Goal: Task Accomplishment & Management: Complete application form

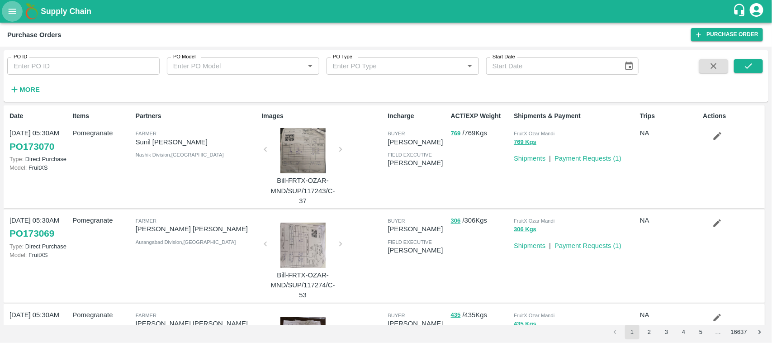
click at [4, 6] on button "open drawer" at bounding box center [12, 11] width 21 height 21
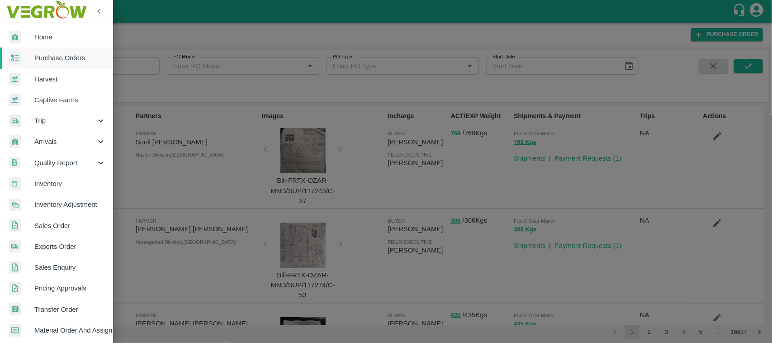
scroll to position [171, 0]
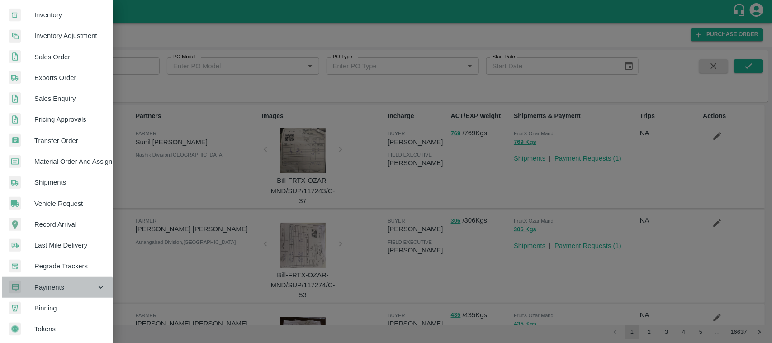
click at [50, 290] on div "Payments" at bounding box center [56, 287] width 113 height 21
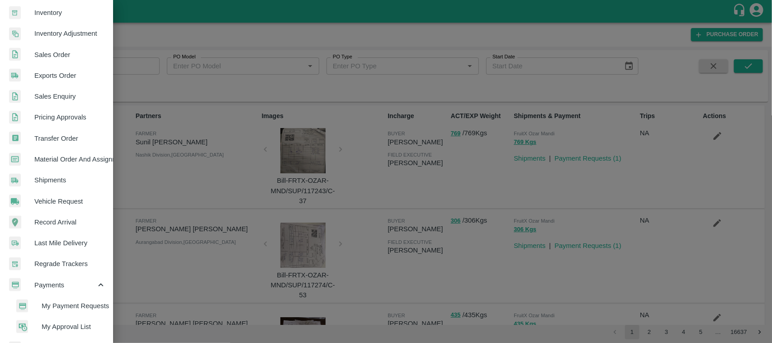
scroll to position [212, 0]
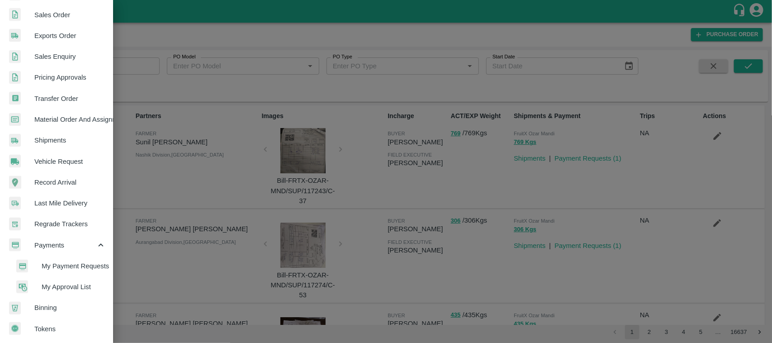
click at [70, 266] on span "My Payment Requests" at bounding box center [74, 266] width 64 height 10
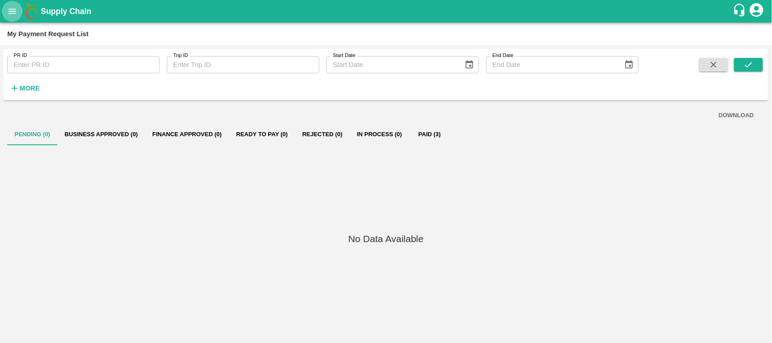
click at [10, 10] on icon "open drawer" at bounding box center [12, 11] width 10 height 10
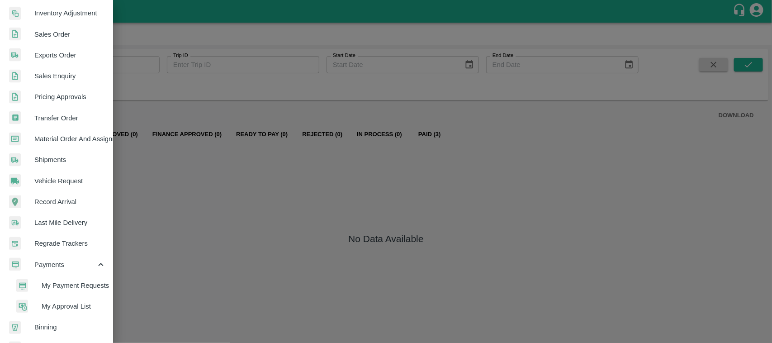
scroll to position [197, 0]
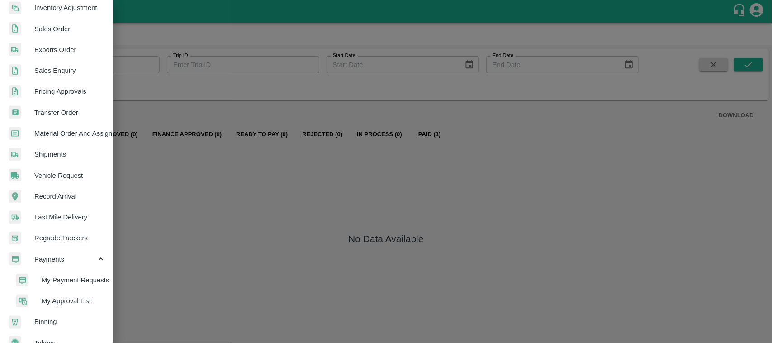
click at [66, 298] on span "My Approval List" at bounding box center [74, 301] width 64 height 10
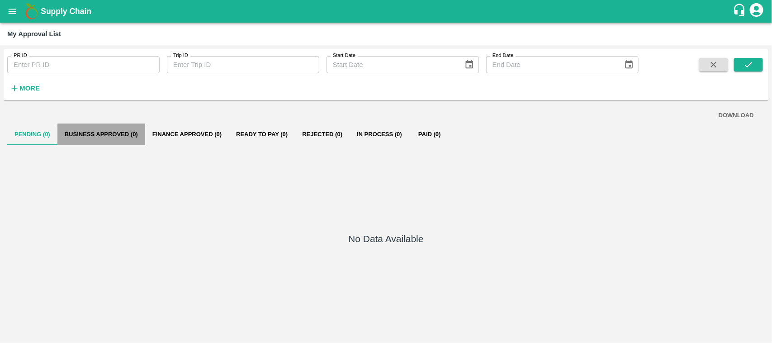
click at [128, 132] on button "Business Approved (0)" at bounding box center [101, 134] width 88 height 22
click at [752, 6] on icon "account of current user" at bounding box center [756, 10] width 14 height 14
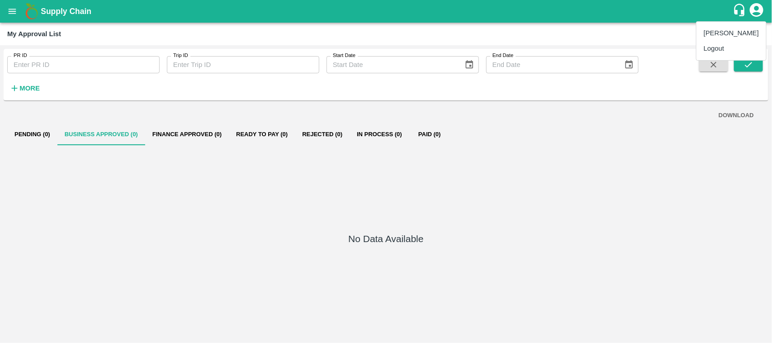
click at [715, 47] on li "Logout" at bounding box center [731, 48] width 70 height 15
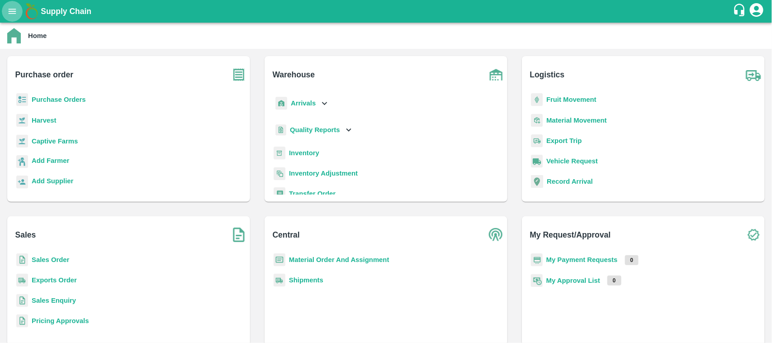
click at [8, 11] on icon "open drawer" at bounding box center [12, 11] width 10 height 10
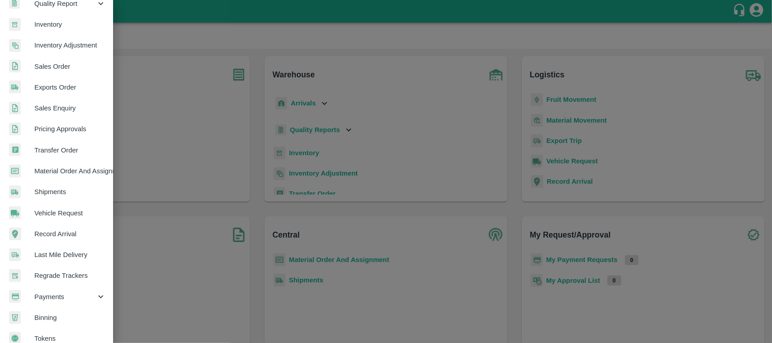
scroll to position [171, 0]
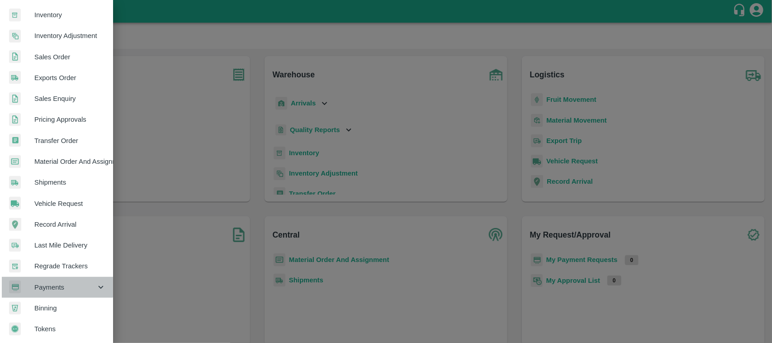
click at [57, 277] on div "Payments" at bounding box center [56, 287] width 113 height 21
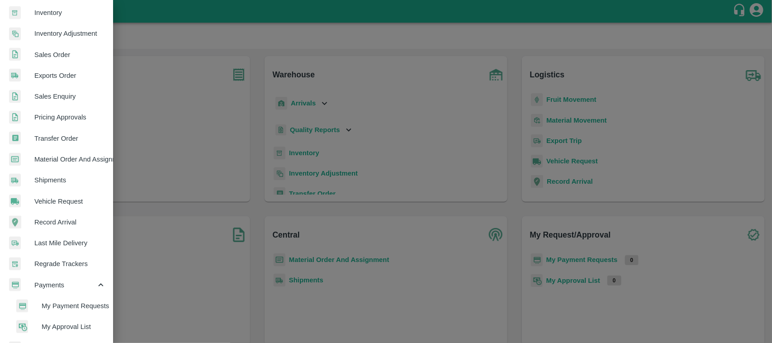
click at [55, 326] on span "My Approval List" at bounding box center [74, 326] width 64 height 10
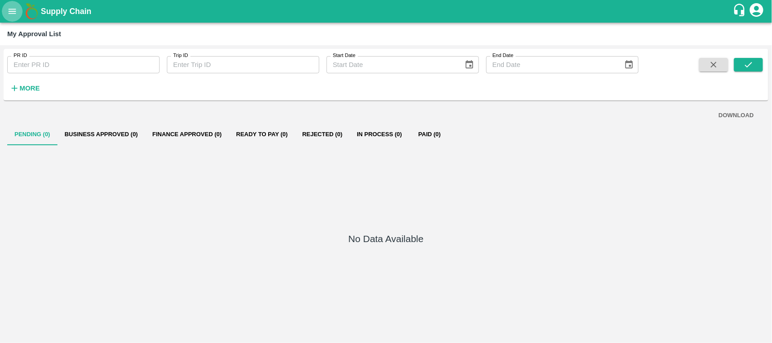
click at [9, 14] on icon "open drawer" at bounding box center [12, 11] width 10 height 10
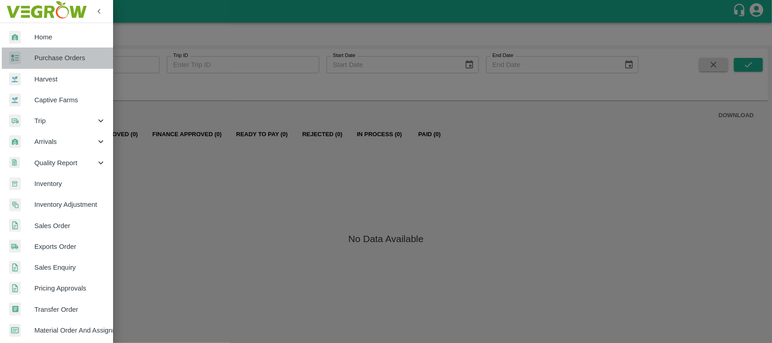
click at [58, 64] on link "Purchase Orders" at bounding box center [56, 57] width 113 height 21
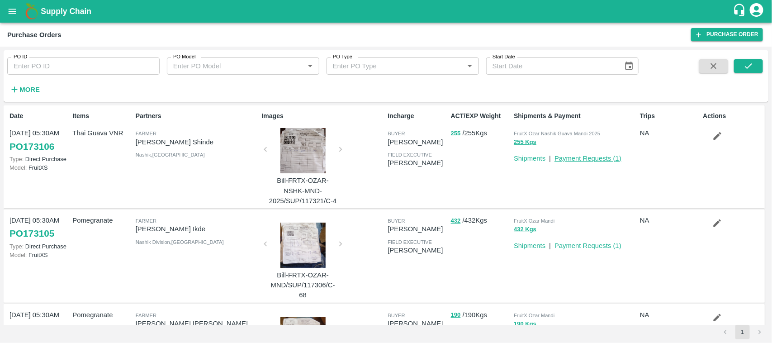
click at [581, 161] on link "Payment Requests ( 1 )" at bounding box center [587, 158] width 67 height 7
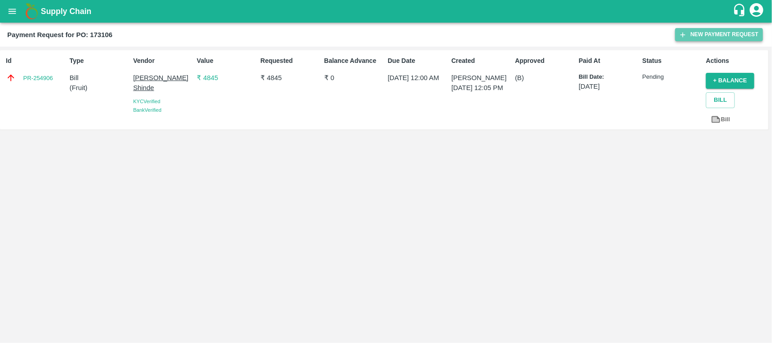
click at [701, 30] on button "New Payment Request" at bounding box center [719, 34] width 88 height 13
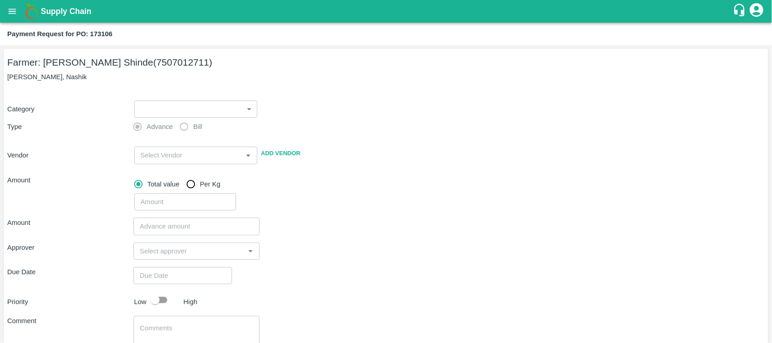
scroll to position [63, 0]
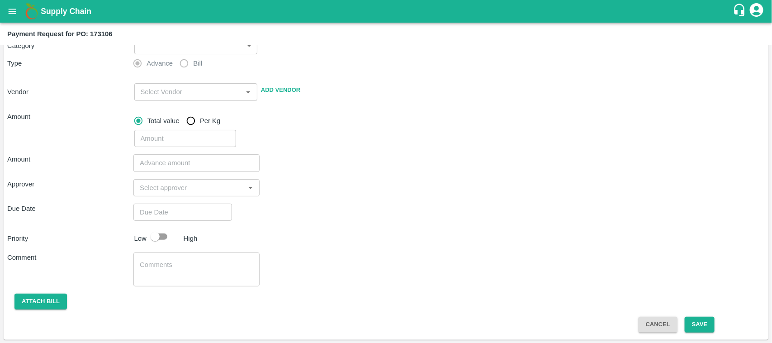
click at [155, 189] on input "input" at bounding box center [189, 188] width 106 height 12
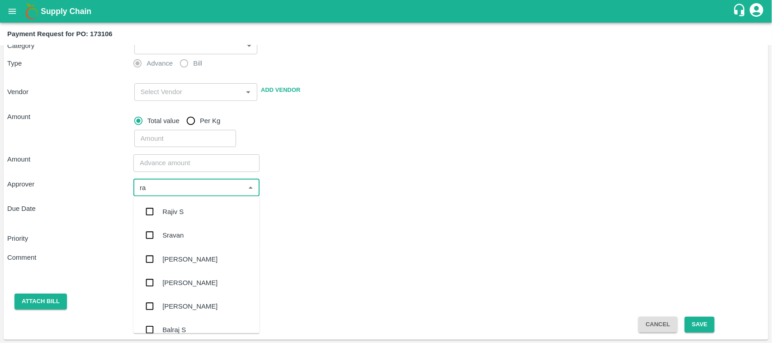
type input "r"
type input "v"
type input "r"
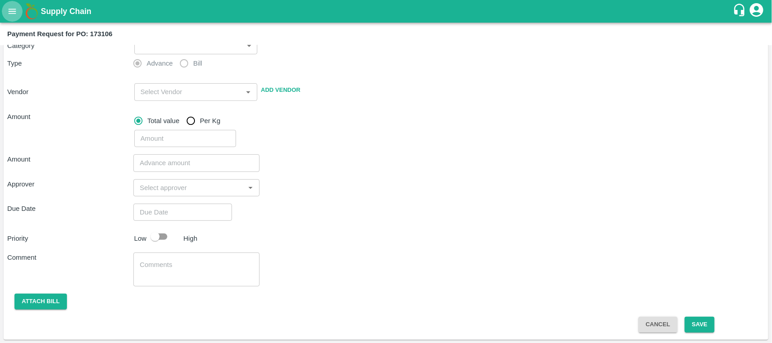
click at [10, 3] on button "open drawer" at bounding box center [12, 11] width 21 height 21
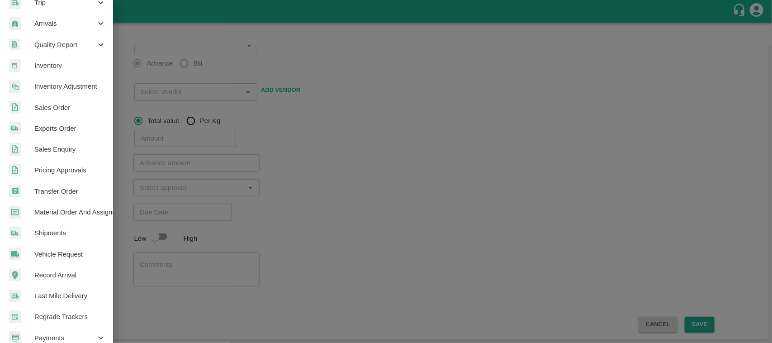
scroll to position [171, 0]
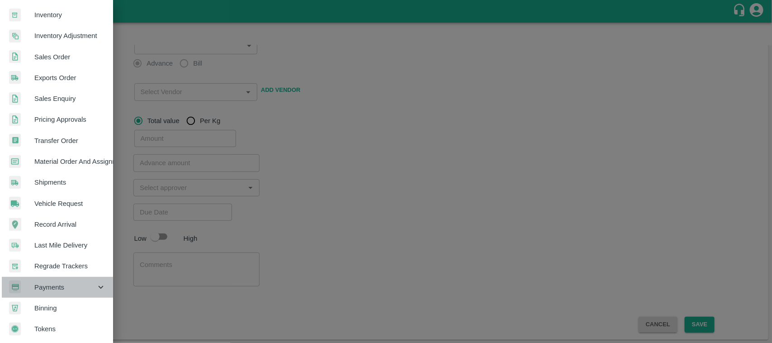
click at [61, 282] on span "Payments" at bounding box center [64, 287] width 61 height 10
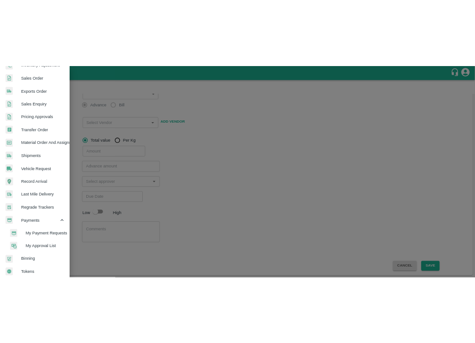
scroll to position [207, 0]
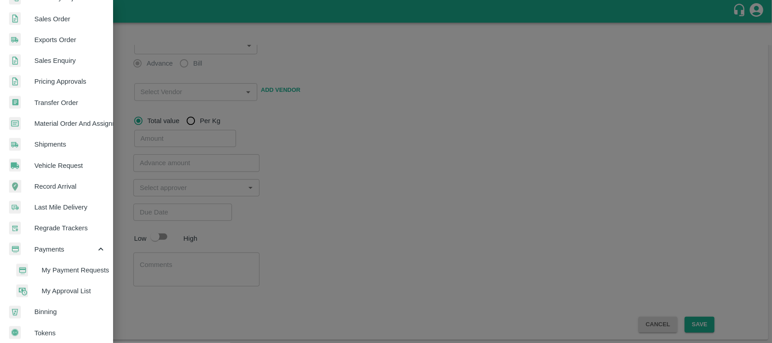
click at [66, 291] on span "My Approval List" at bounding box center [74, 291] width 64 height 10
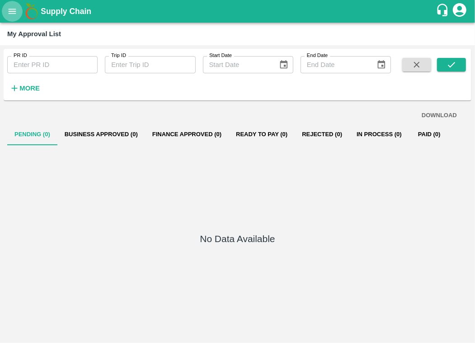
click at [18, 15] on button "open drawer" at bounding box center [12, 11] width 21 height 21
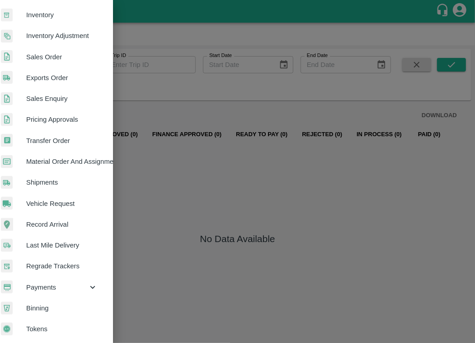
scroll to position [171, 11]
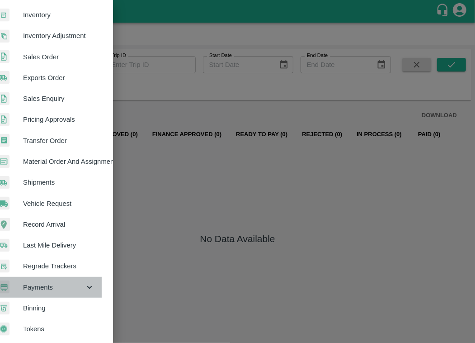
click at [52, 282] on span "Payments" at bounding box center [53, 287] width 61 height 10
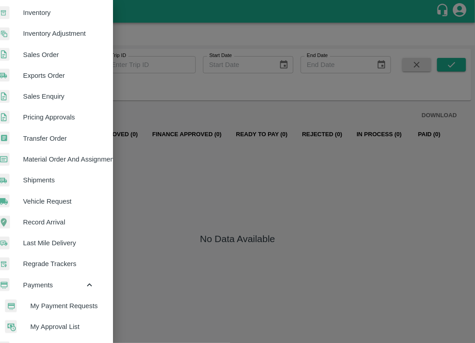
click at [213, 171] on div at bounding box center [237, 171] width 475 height 343
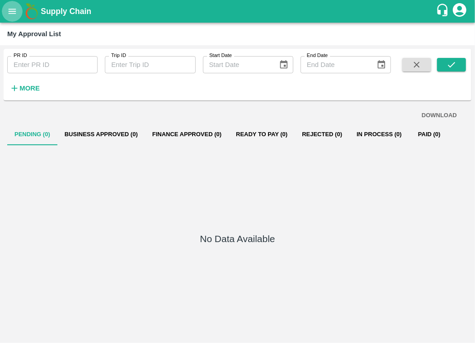
click at [12, 16] on icon "open drawer" at bounding box center [12, 11] width 10 height 10
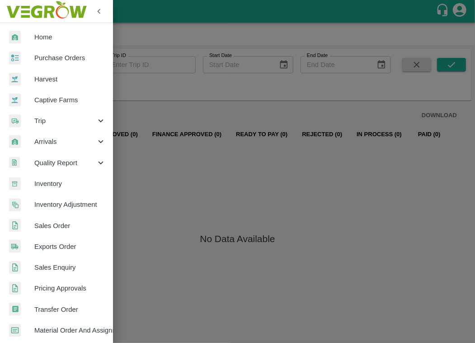
drag, startPoint x: 207, startPoint y: 199, endPoint x: 245, endPoint y: -69, distance: 270.7
click at [245, 0] on html "Supply Chain My Approval List PR ID PR ID Trip ID Trip ID Start Date Start Date…" at bounding box center [237, 171] width 475 height 343
